Goal: Task Accomplishment & Management: Use online tool/utility

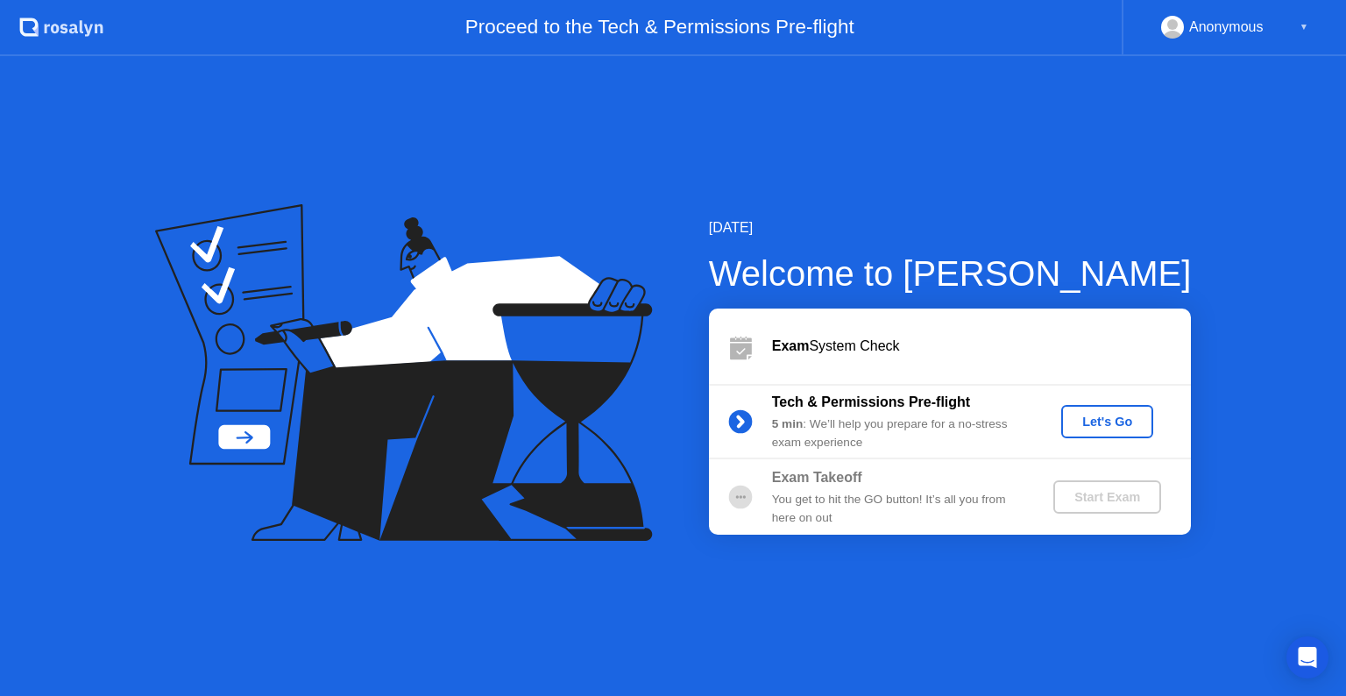
click at [1110, 425] on div "Let's Go" at bounding box center [1107, 422] width 78 height 14
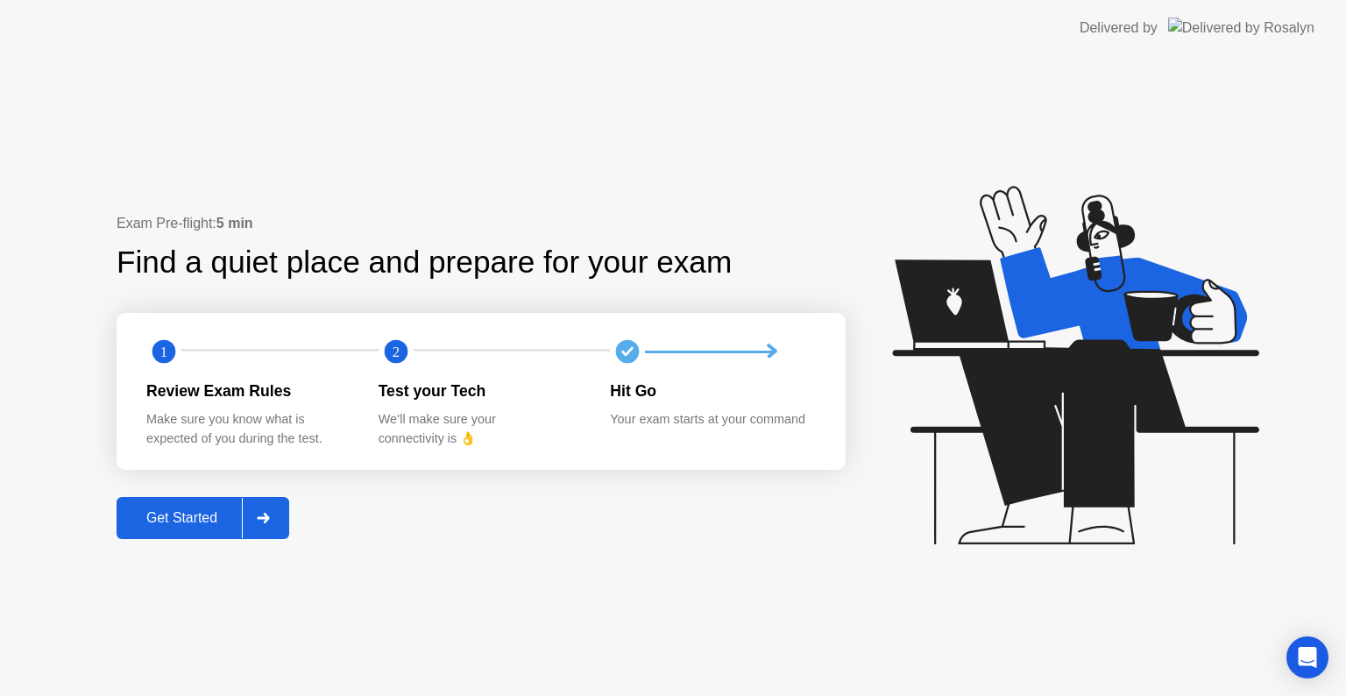
click at [199, 522] on div "Get Started" at bounding box center [182, 518] width 120 height 16
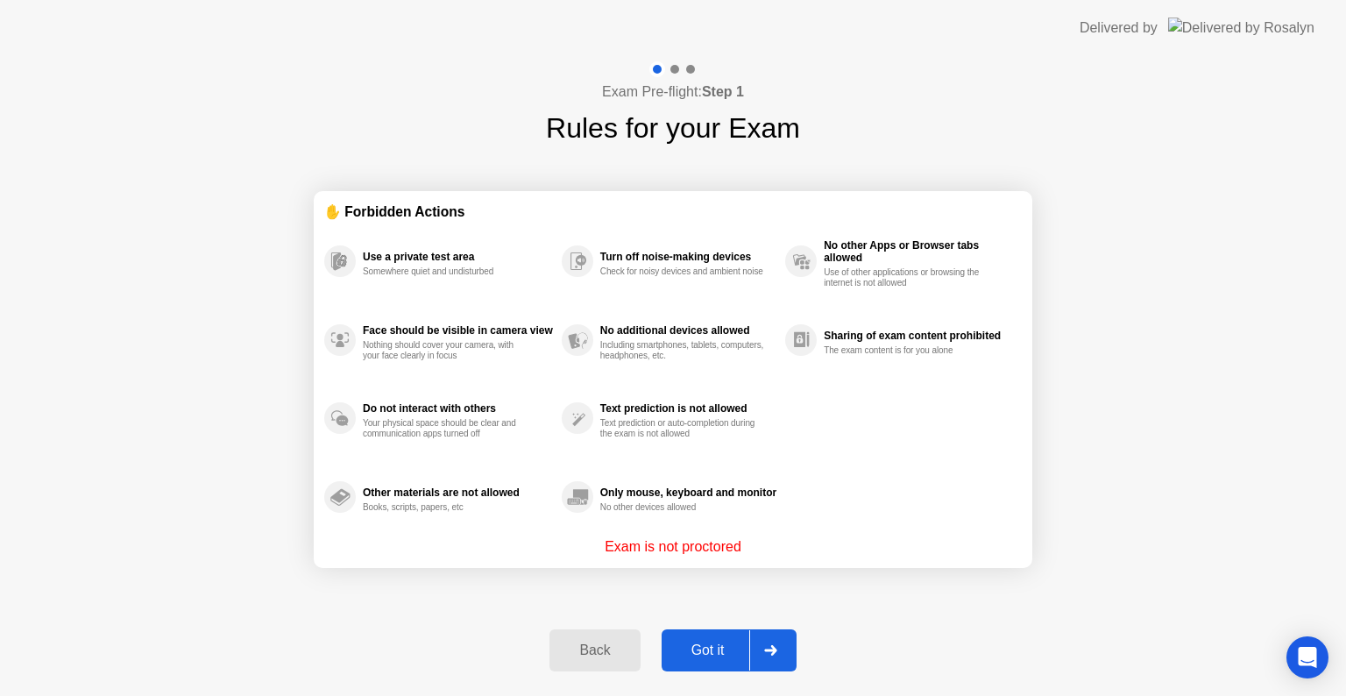
click at [721, 654] on div "Got it" at bounding box center [708, 650] width 82 height 16
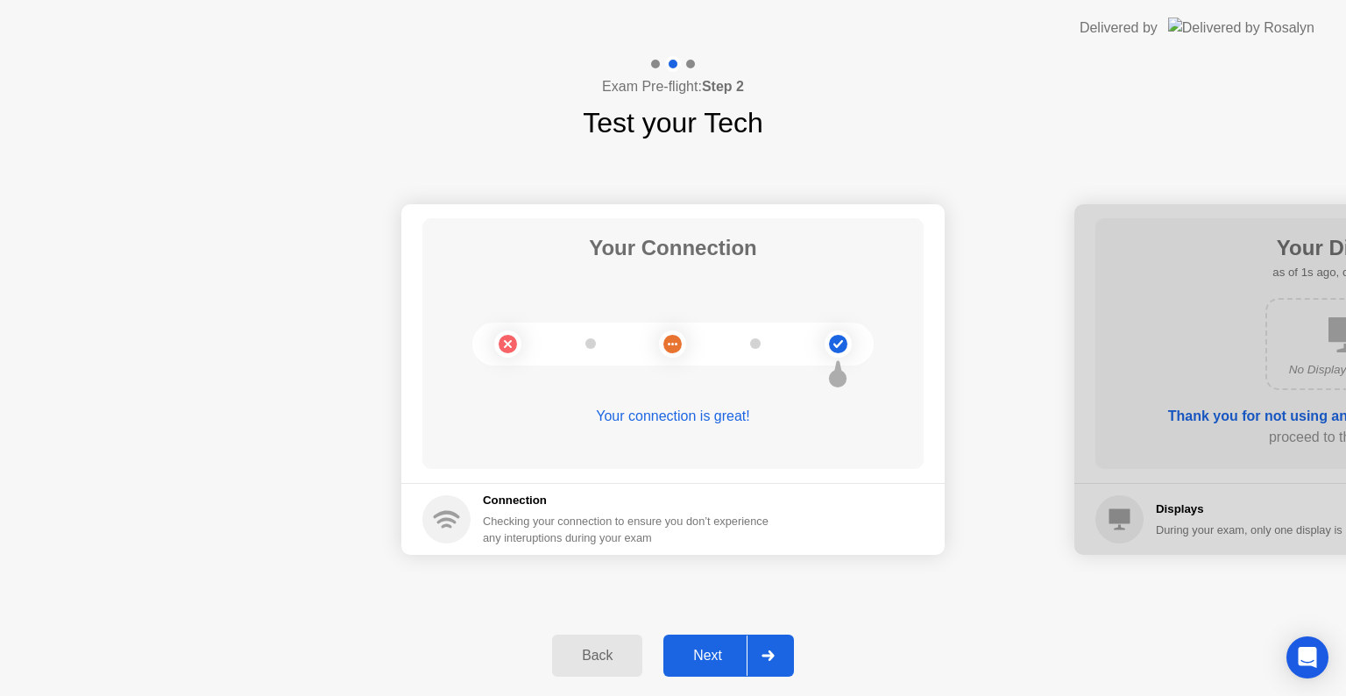
click at [764, 655] on icon at bounding box center [768, 655] width 12 height 11
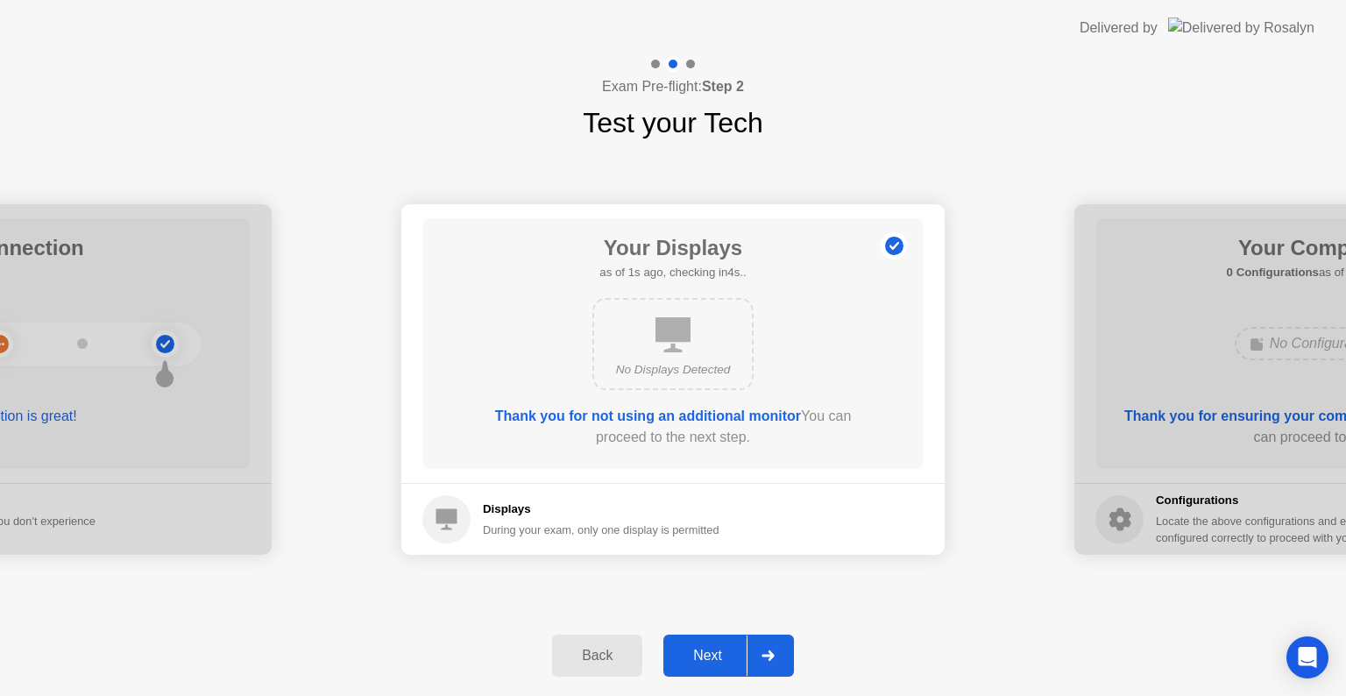
click at [764, 655] on icon at bounding box center [768, 655] width 12 height 11
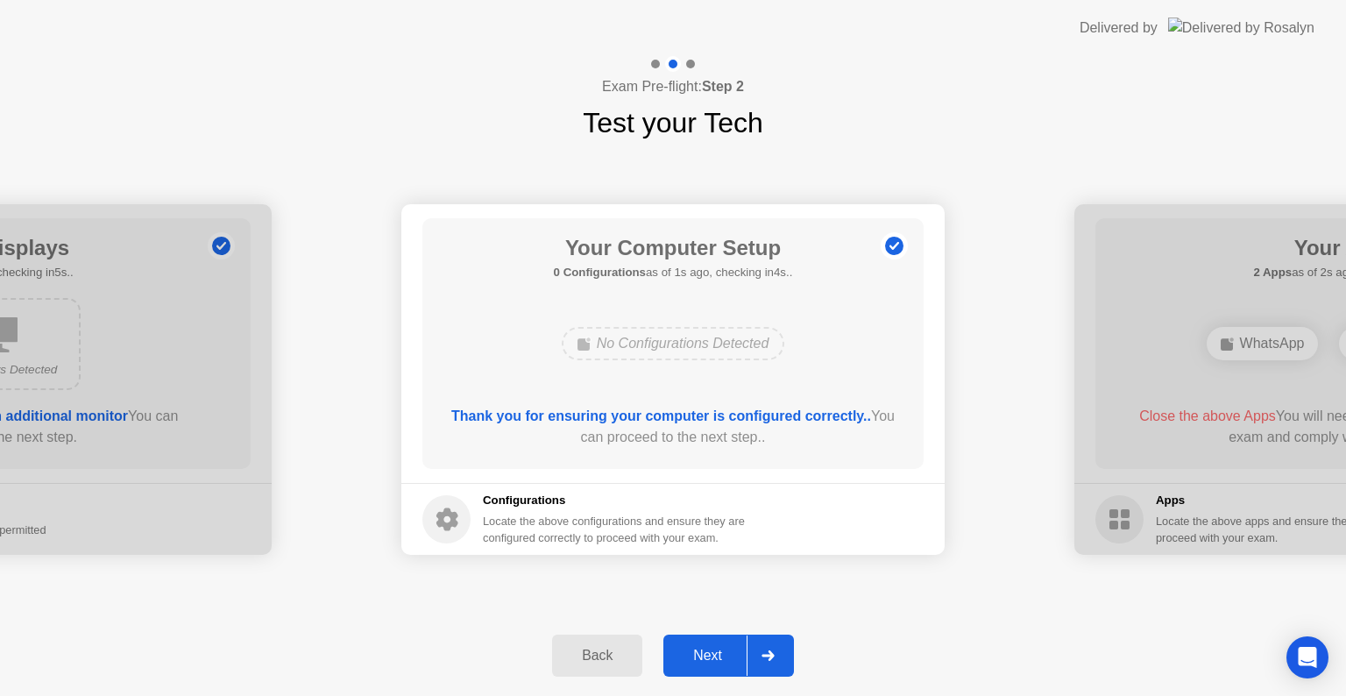
click at [764, 655] on icon at bounding box center [768, 655] width 12 height 11
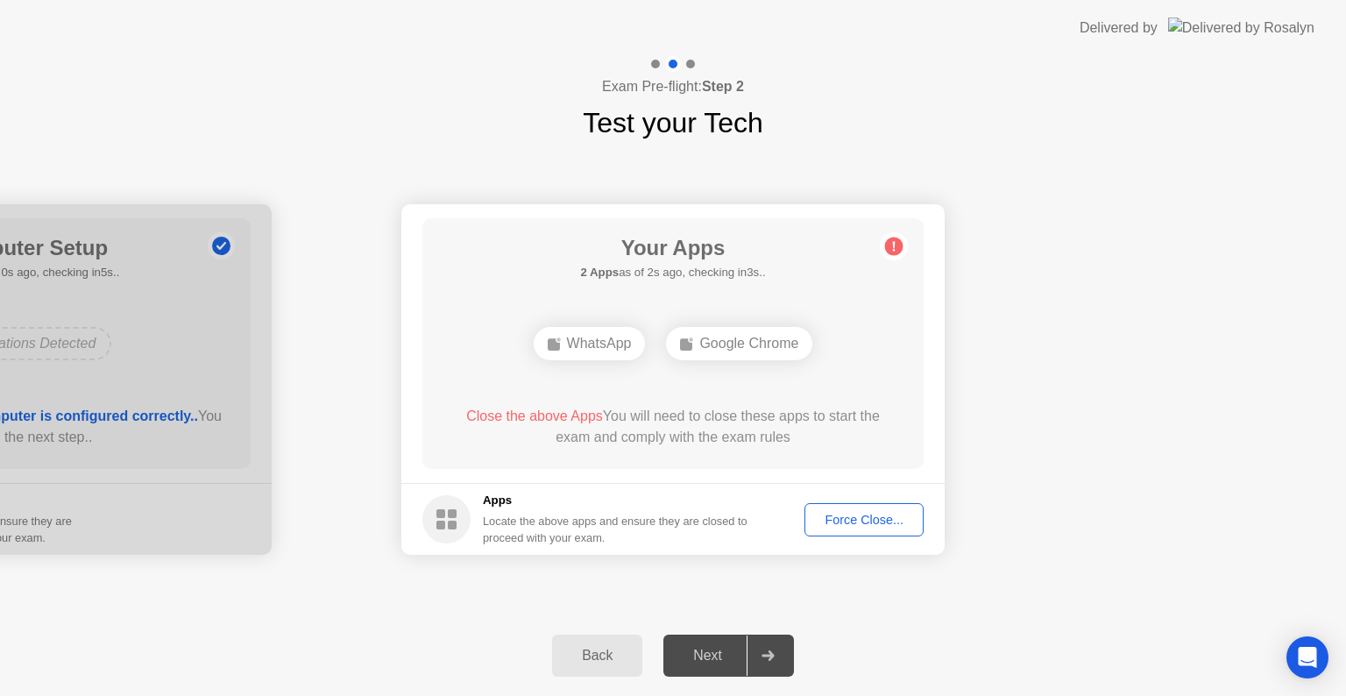
click at [876, 521] on div "Force Close..." at bounding box center [864, 520] width 107 height 14
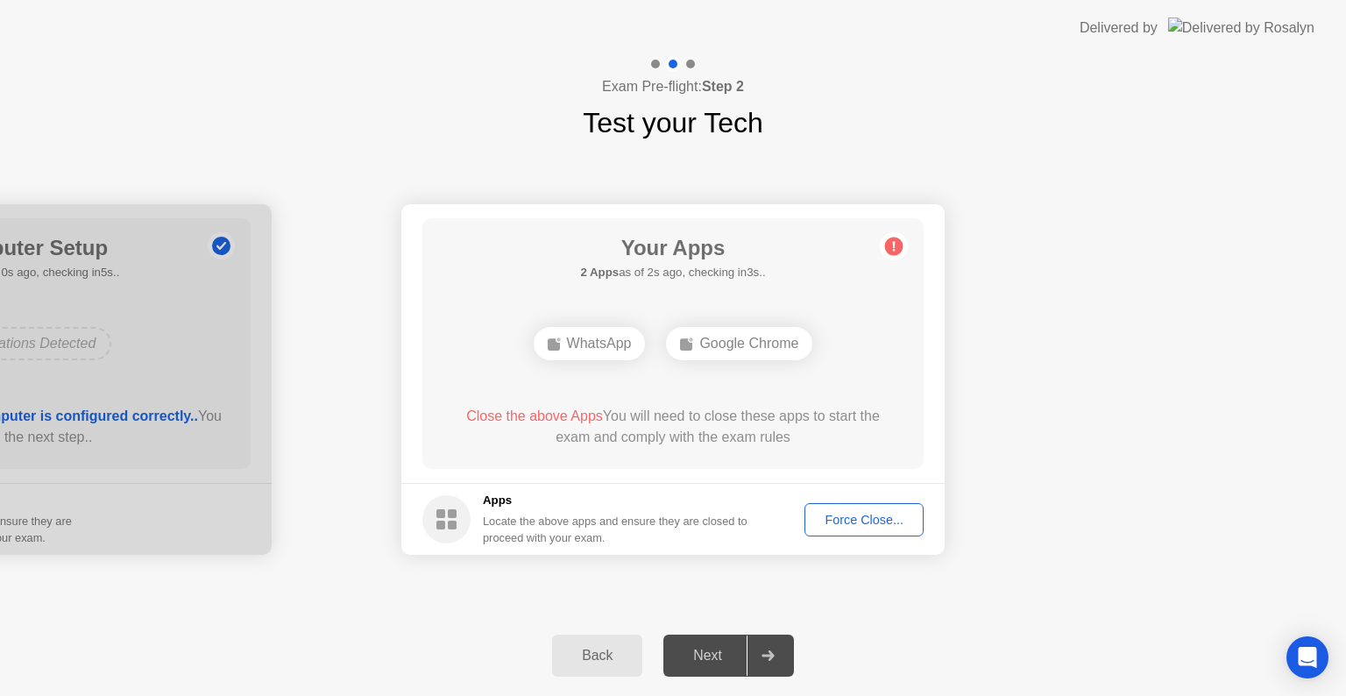
click at [837, 525] on div "Force Close..." at bounding box center [864, 520] width 107 height 14
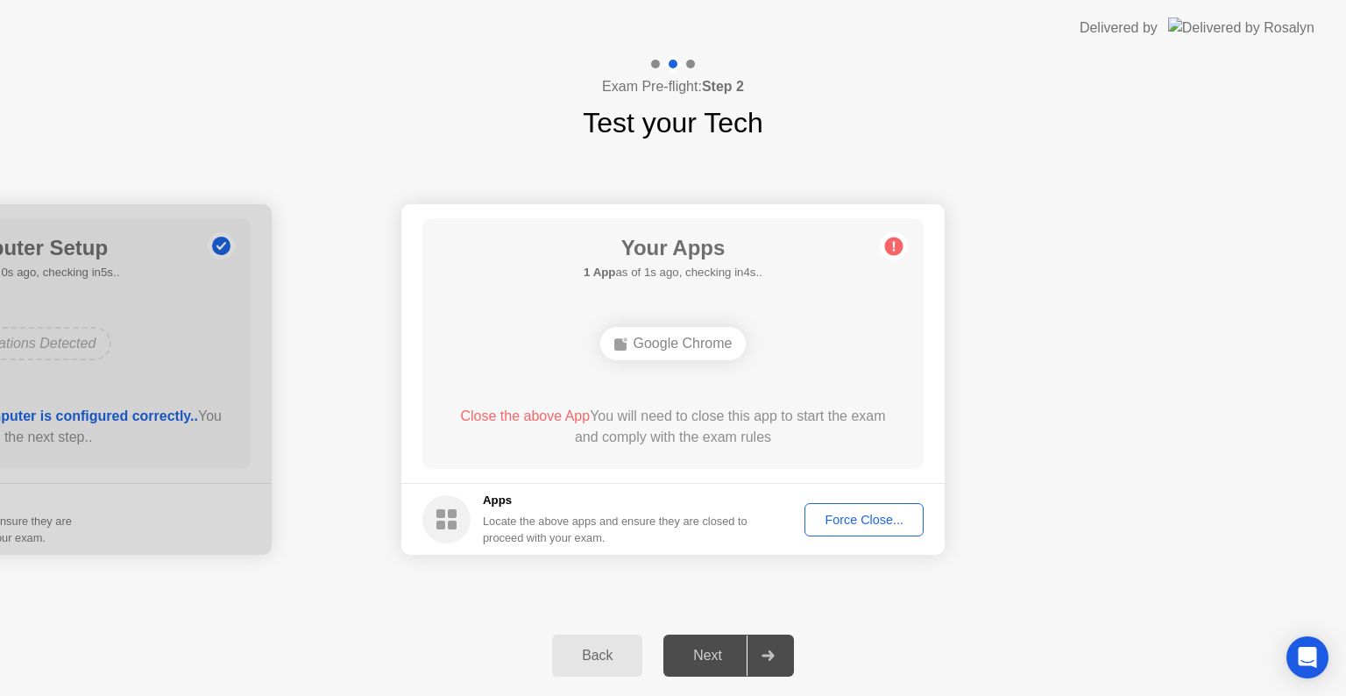
click at [595, 657] on div "Back" at bounding box center [597, 656] width 80 height 16
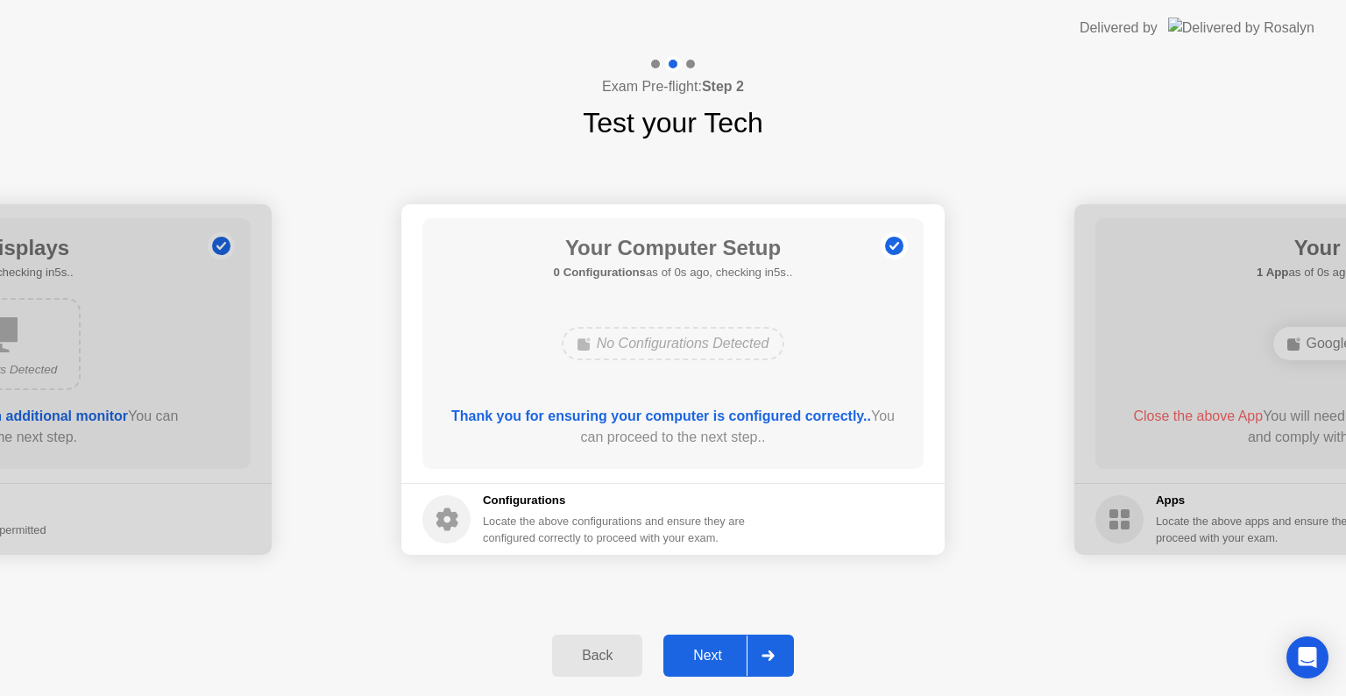
click at [718, 651] on div "Next" at bounding box center [708, 656] width 78 height 16
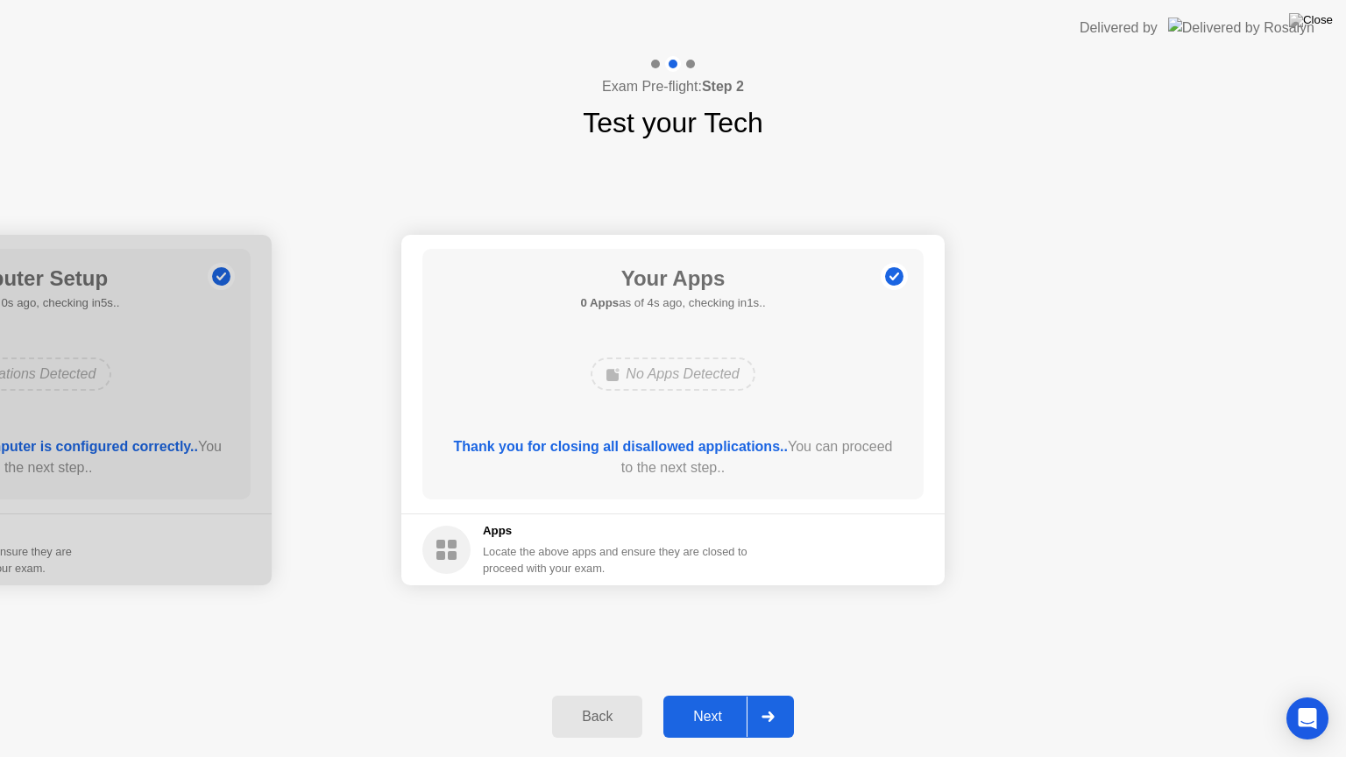
click at [722, 695] on div "Next" at bounding box center [708, 717] width 78 height 16
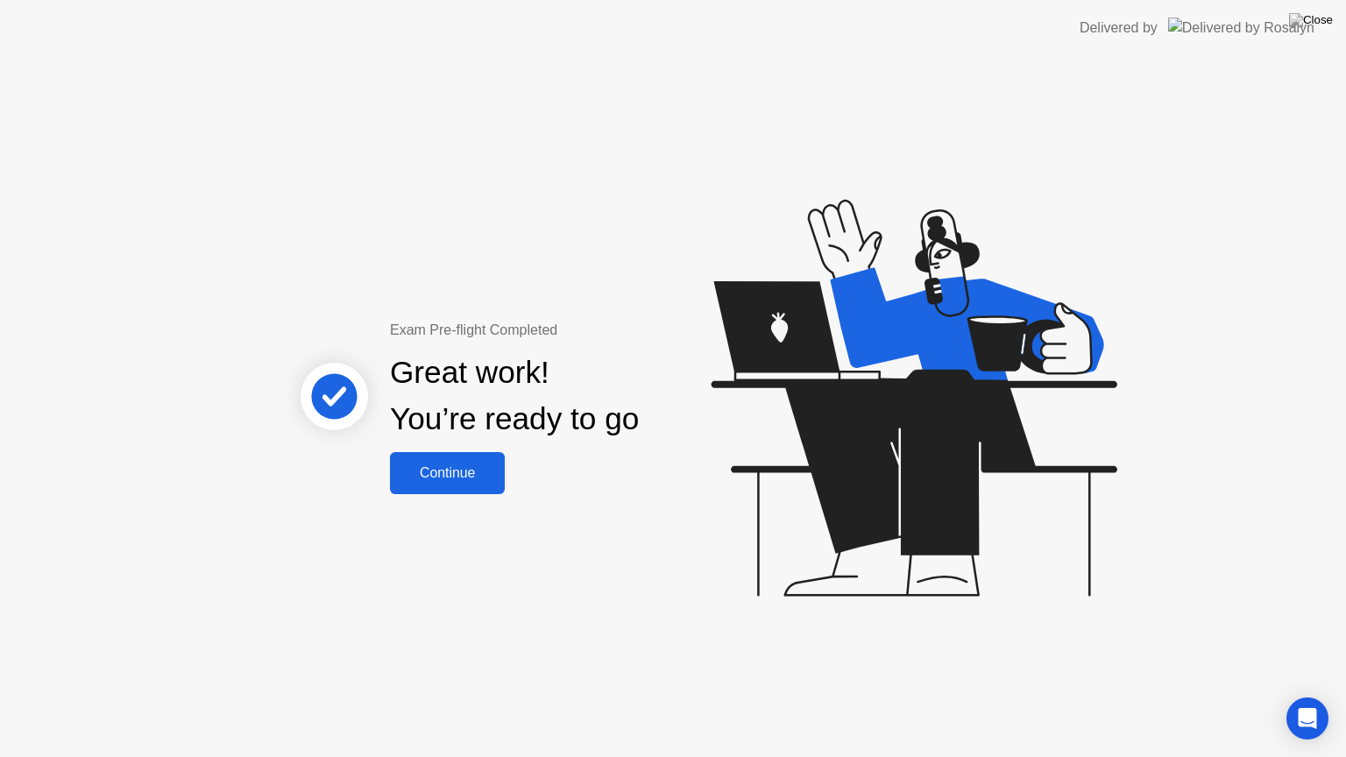
click at [457, 470] on div "Continue" at bounding box center [447, 473] width 104 height 16
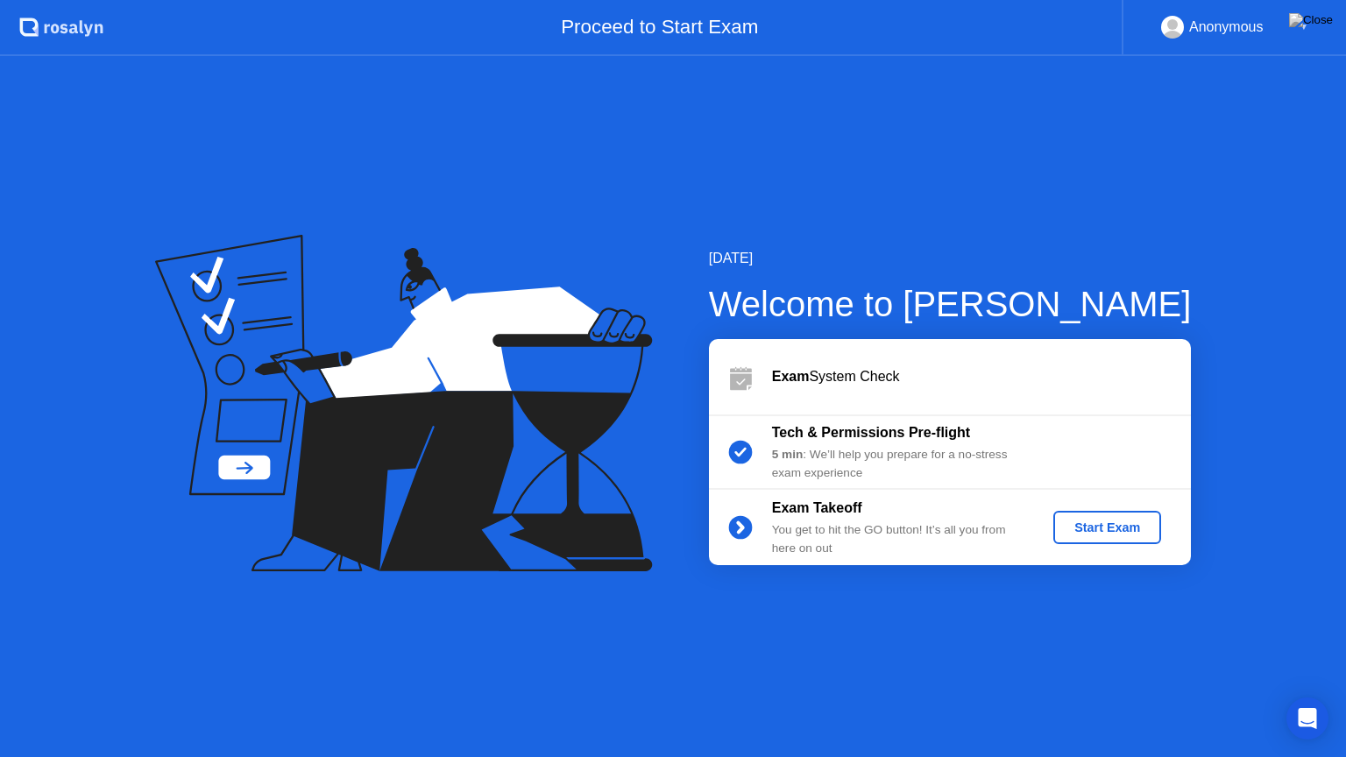
drag, startPoint x: 1106, startPoint y: 252, endPoint x: 1118, endPoint y: 217, distance: 37.1
click at [1118, 217] on div "[DATE] Welcome to [PERSON_NAME] Exam System Check Tech & Permissions Pre-flight…" at bounding box center [673, 406] width 1346 height 701
click at [1141, 529] on div "Start Exam" at bounding box center [1107, 528] width 94 height 14
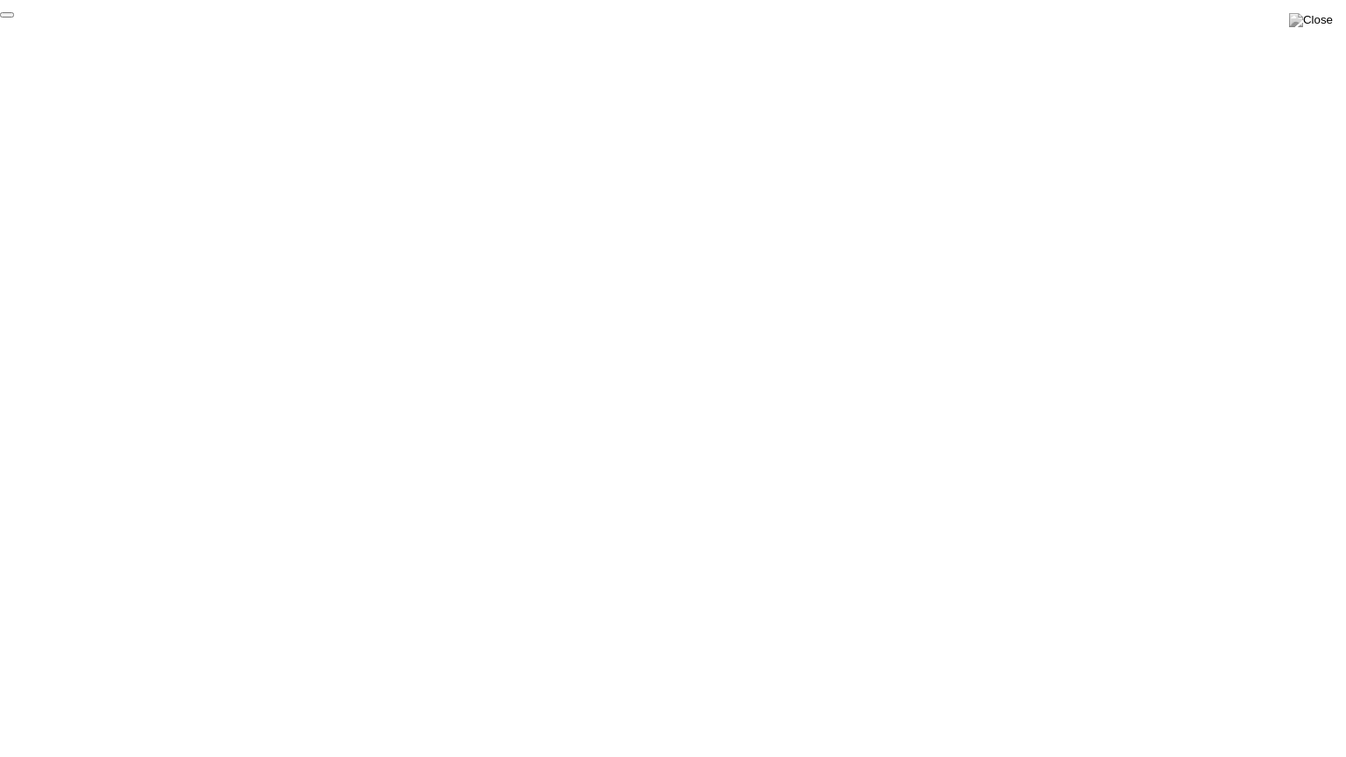
click div "End Proctoring Session"
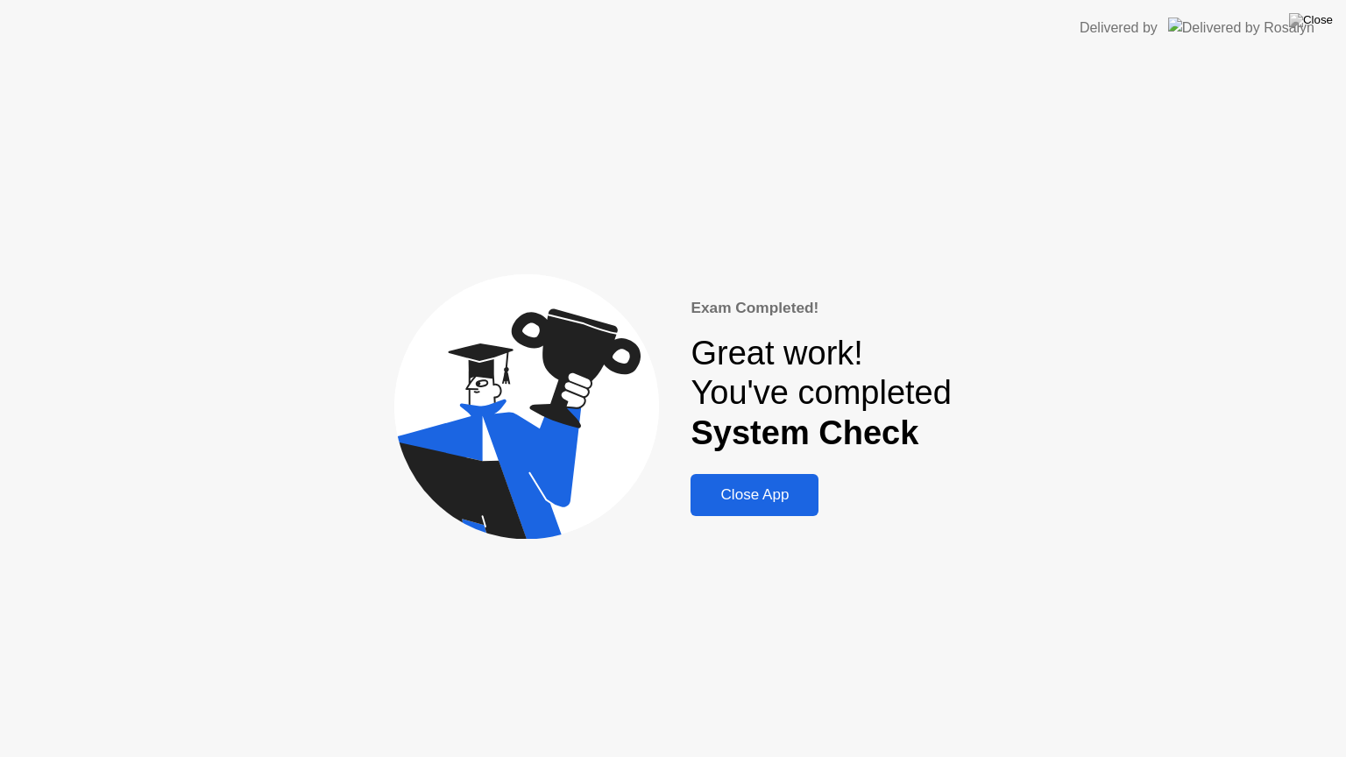
click at [742, 500] on div "Close App" at bounding box center [754, 495] width 117 height 18
